Goal: Navigation & Orientation: Find specific page/section

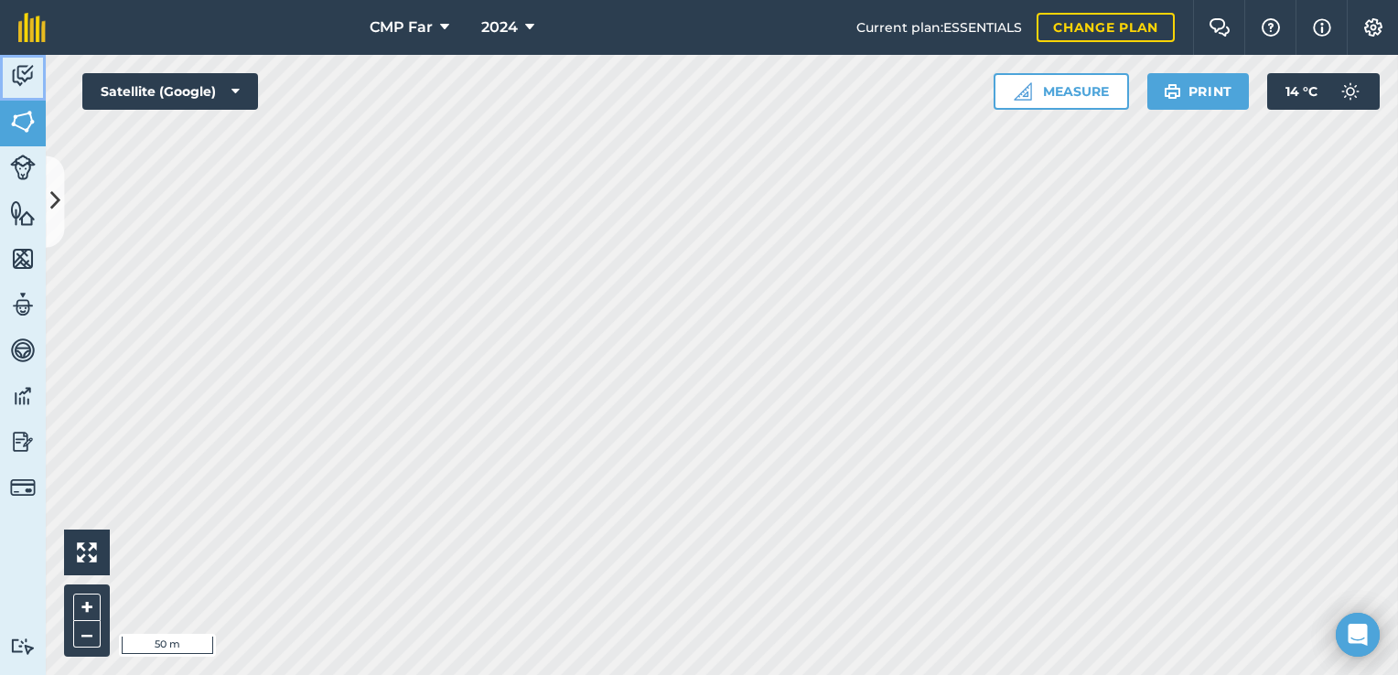
click at [26, 73] on img at bounding box center [23, 75] width 26 height 27
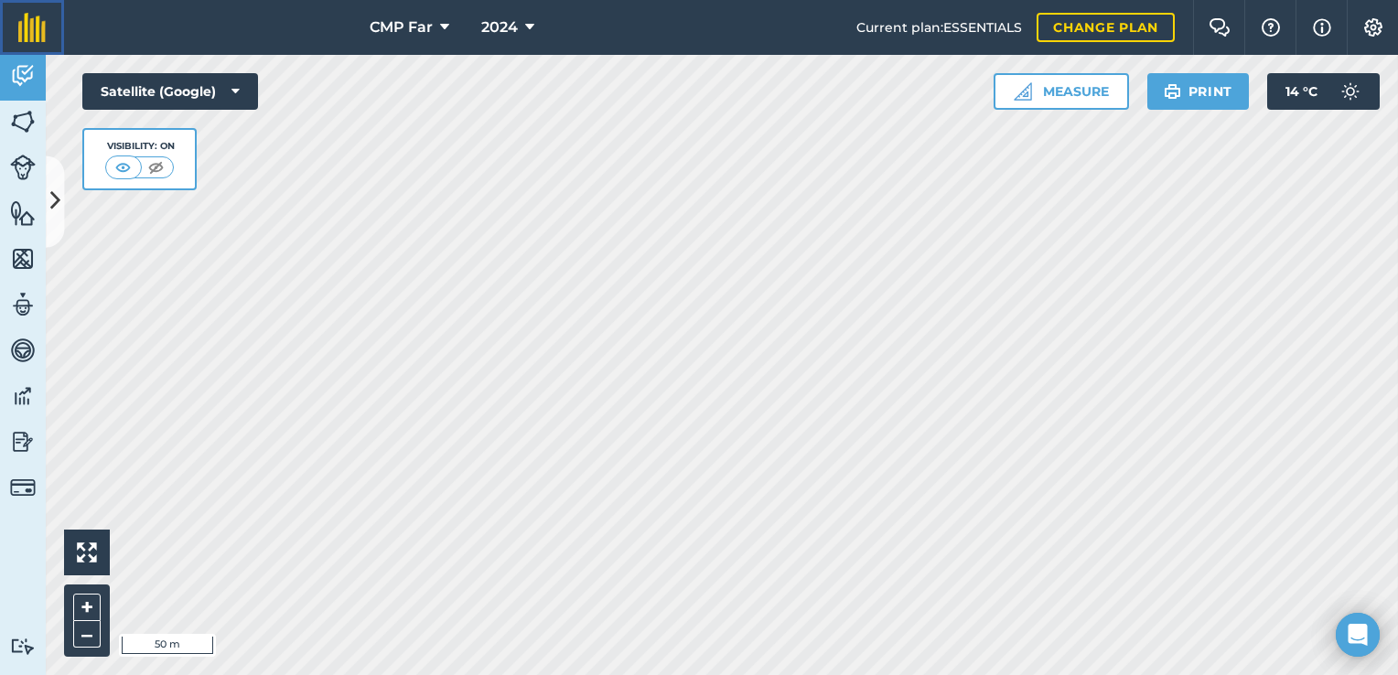
click at [38, 27] on img at bounding box center [31, 27] width 27 height 29
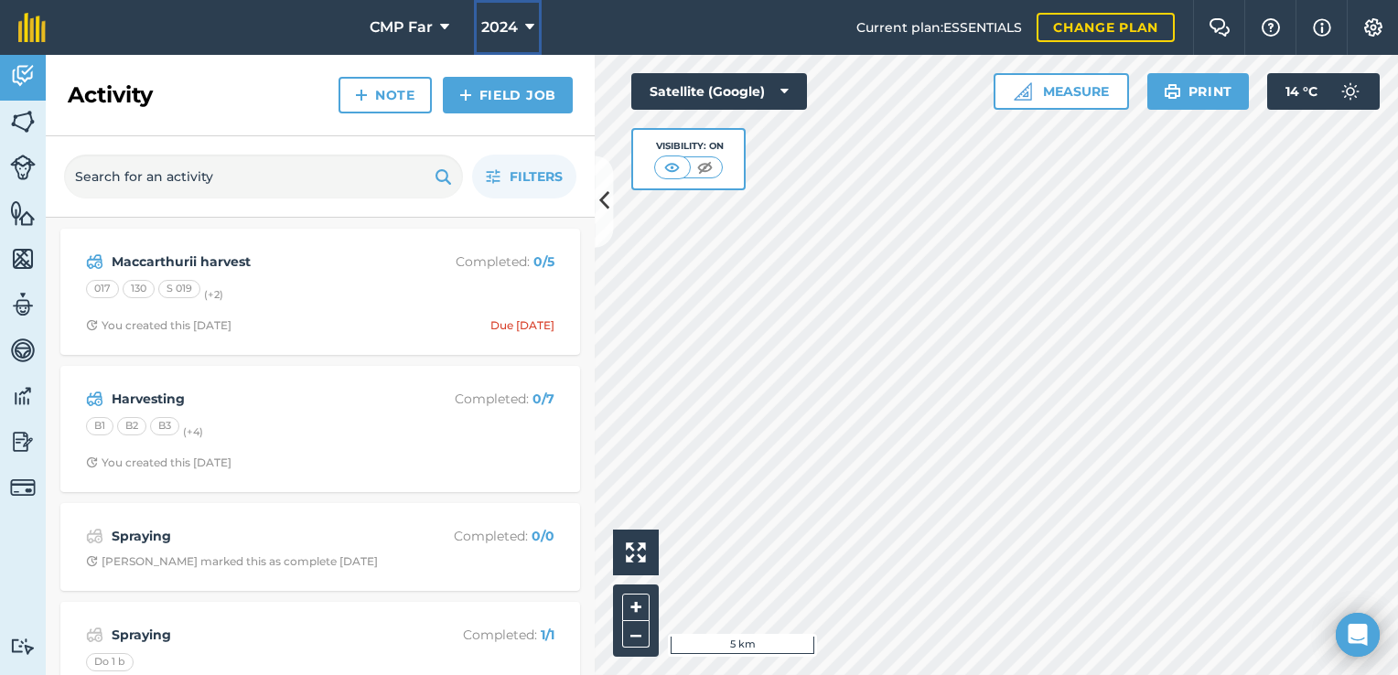
click at [525, 27] on icon at bounding box center [529, 27] width 9 height 22
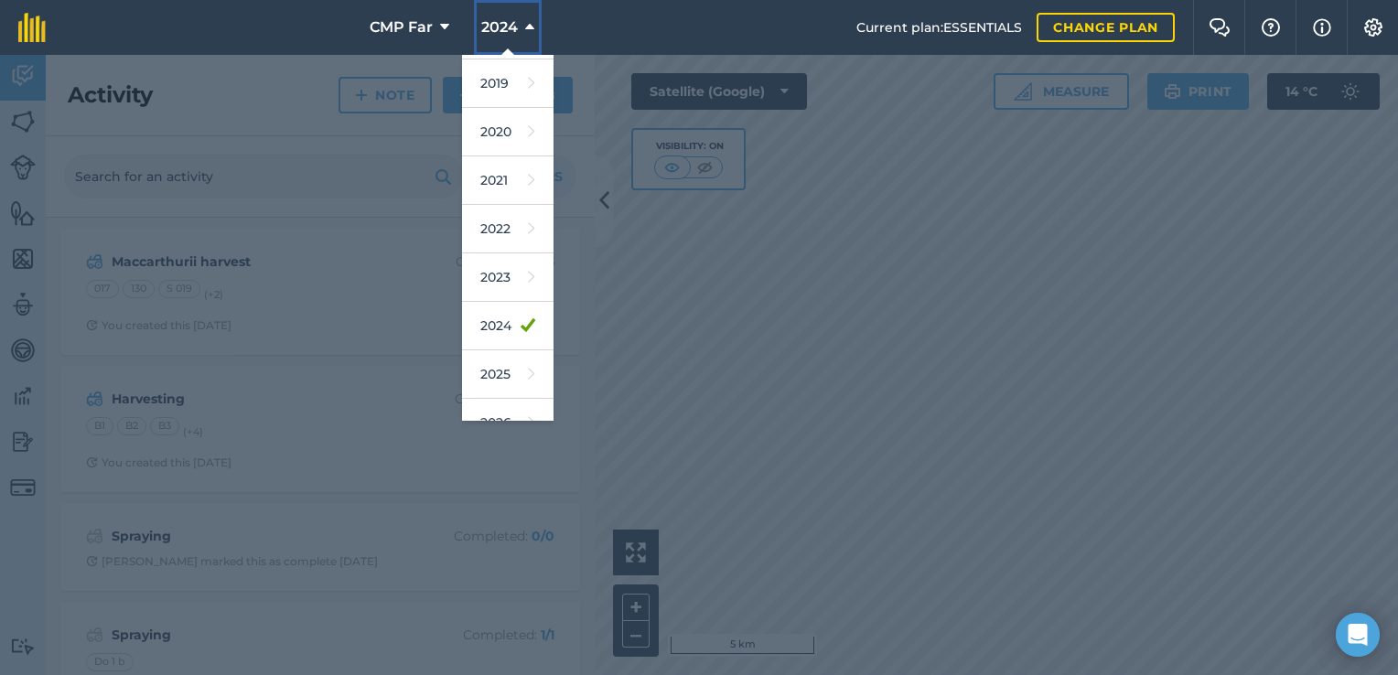
scroll to position [110, 0]
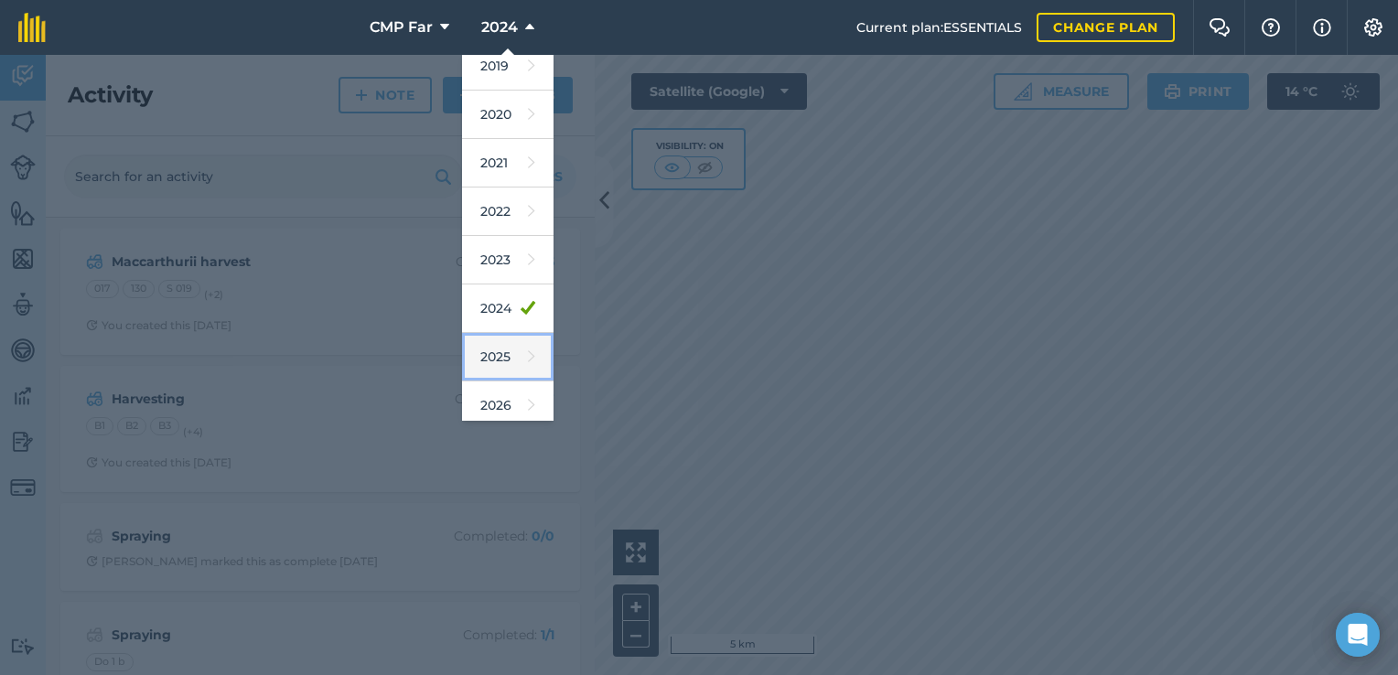
click at [501, 357] on link "2025" at bounding box center [507, 357] width 91 height 48
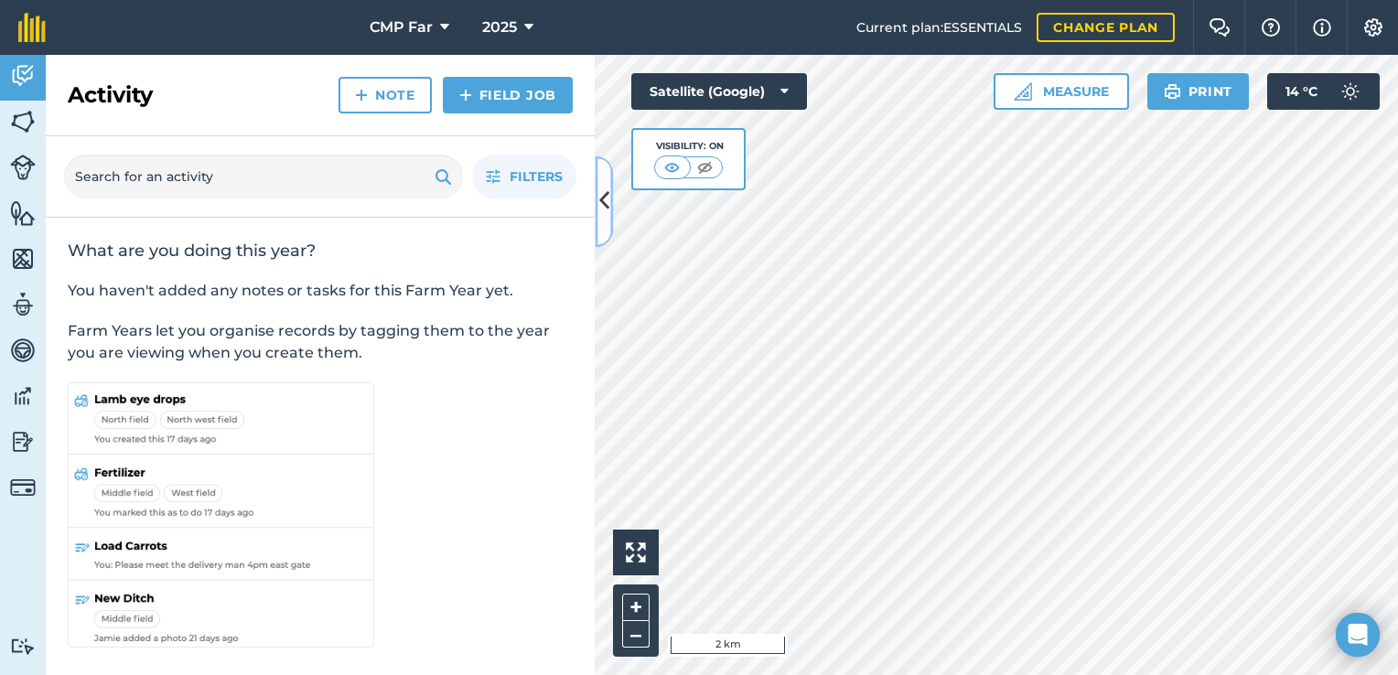
click at [607, 217] on icon at bounding box center [604, 202] width 10 height 32
